Goal: Transaction & Acquisition: Book appointment/travel/reservation

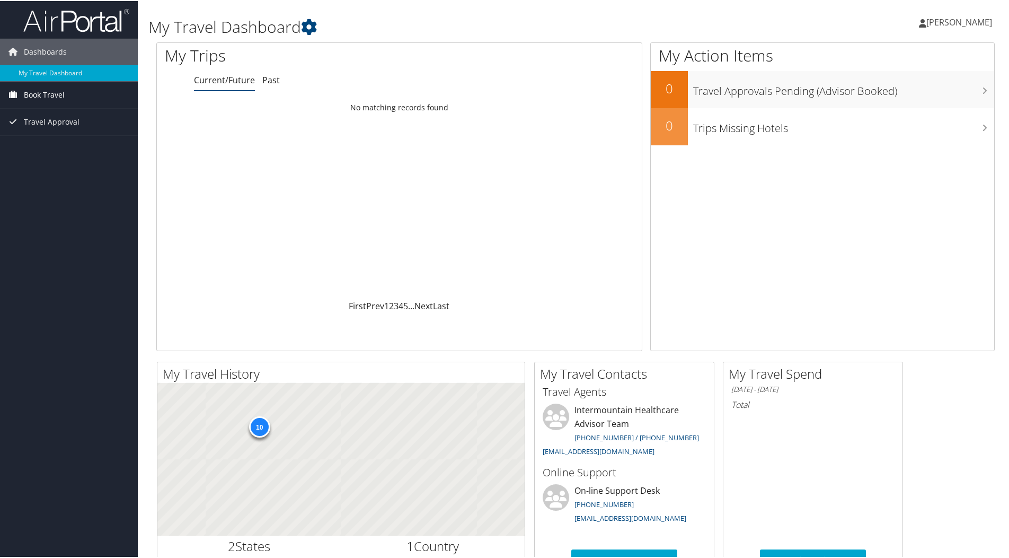
click at [41, 92] on span "Book Travel" at bounding box center [44, 94] width 41 height 27
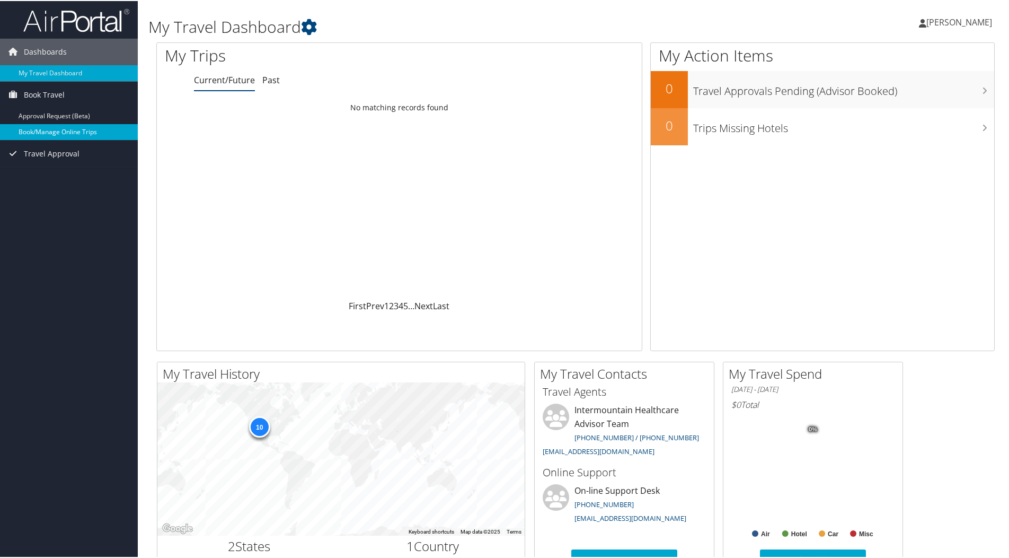
click at [60, 133] on link "Book/Manage Online Trips" at bounding box center [69, 131] width 138 height 16
click at [52, 128] on link "Book/Manage Online Trips" at bounding box center [69, 131] width 138 height 16
click at [63, 130] on link "Book/Manage Online Trips" at bounding box center [69, 131] width 138 height 16
click at [61, 130] on link "Book/Manage Online Trips" at bounding box center [69, 131] width 138 height 16
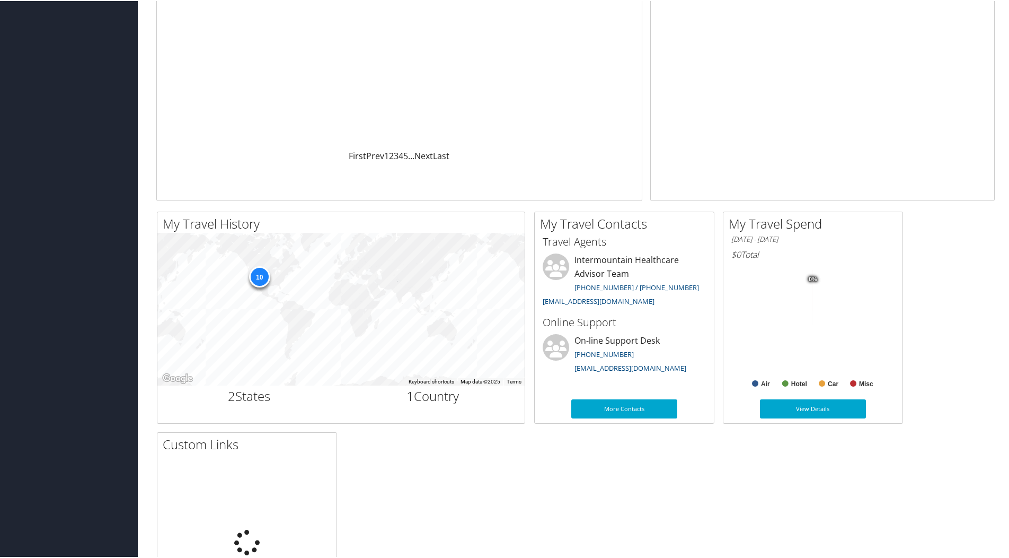
scroll to position [159, 0]
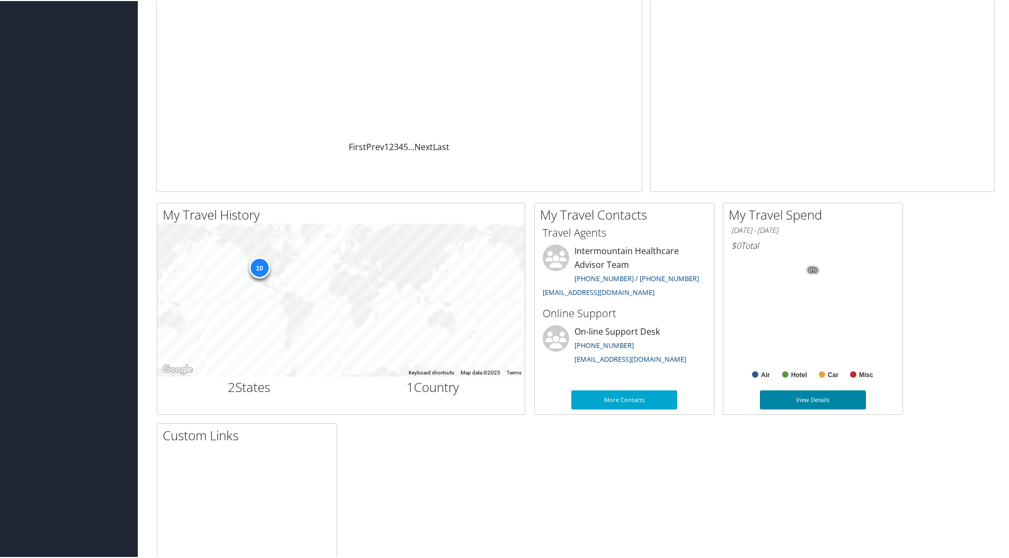
click at [814, 398] on link "View Details" at bounding box center [813, 398] width 106 height 19
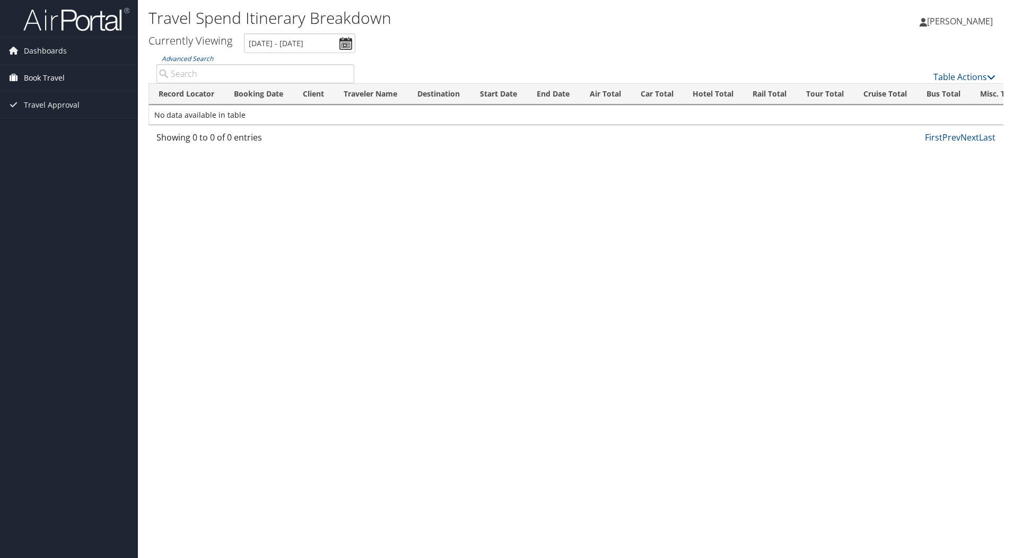
click at [43, 77] on span "Book Travel" at bounding box center [44, 78] width 41 height 27
click at [49, 114] on link "Book/Manage Online Trips" at bounding box center [69, 115] width 138 height 16
